Goal: Find specific page/section

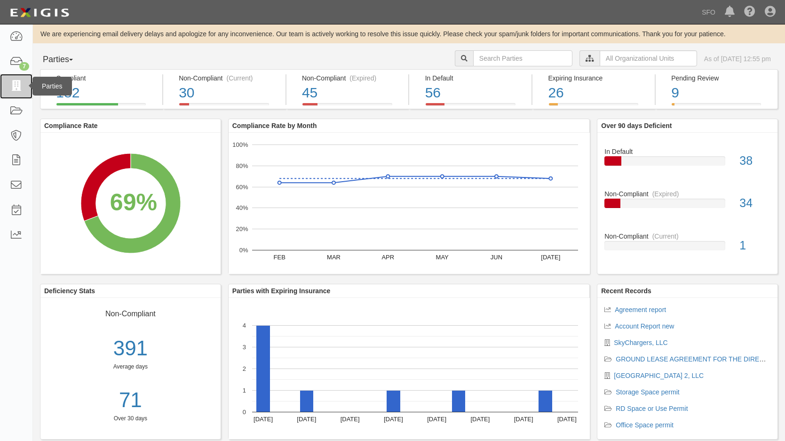
click at [19, 83] on icon at bounding box center [15, 86] width 13 height 11
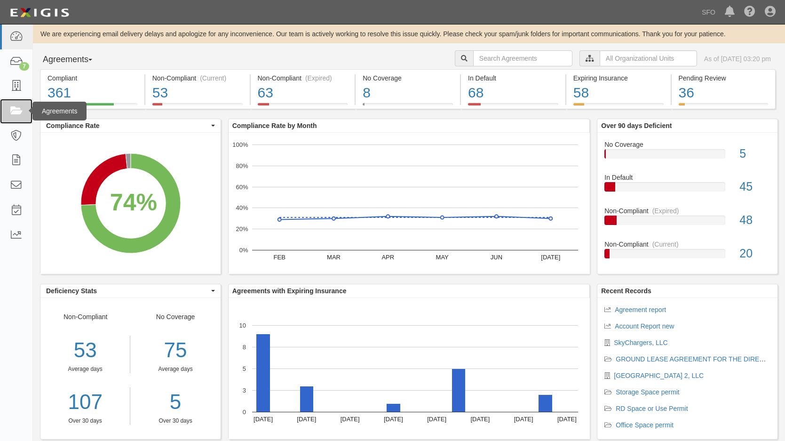
click at [19, 99] on link at bounding box center [16, 111] width 32 height 25
click at [17, 87] on icon at bounding box center [15, 86] width 13 height 11
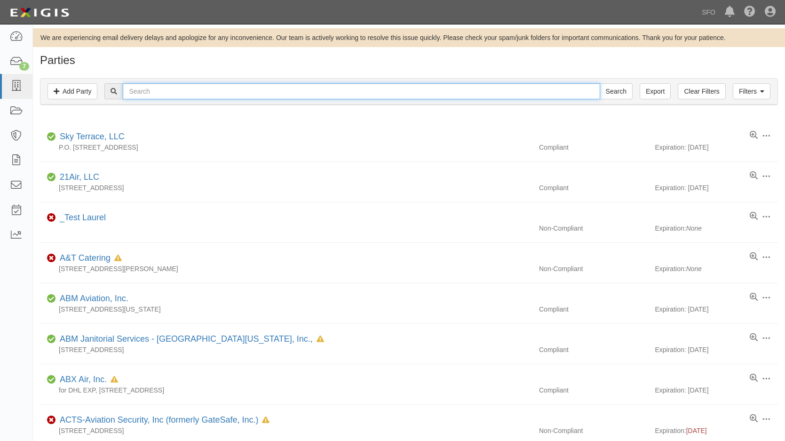
click at [160, 92] on input "text" at bounding box center [361, 91] width 477 height 16
type input "depart"
click at [600, 83] on input "Search" at bounding box center [616, 91] width 33 height 16
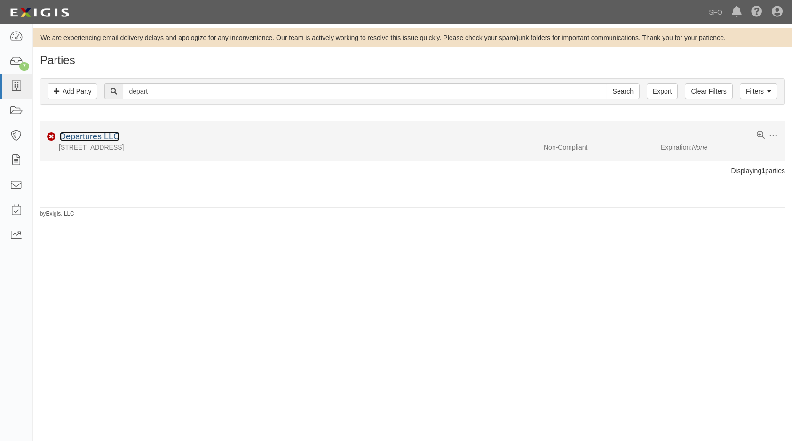
click at [86, 136] on link "Departures LLC" at bounding box center [90, 136] width 60 height 9
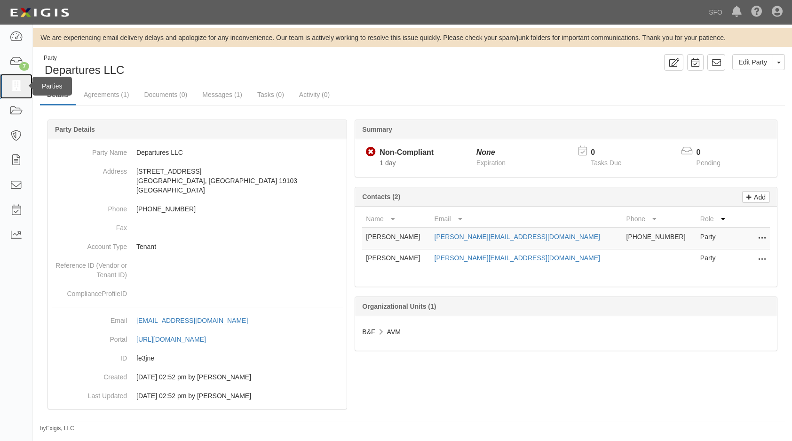
click at [16, 84] on icon at bounding box center [15, 86] width 13 height 11
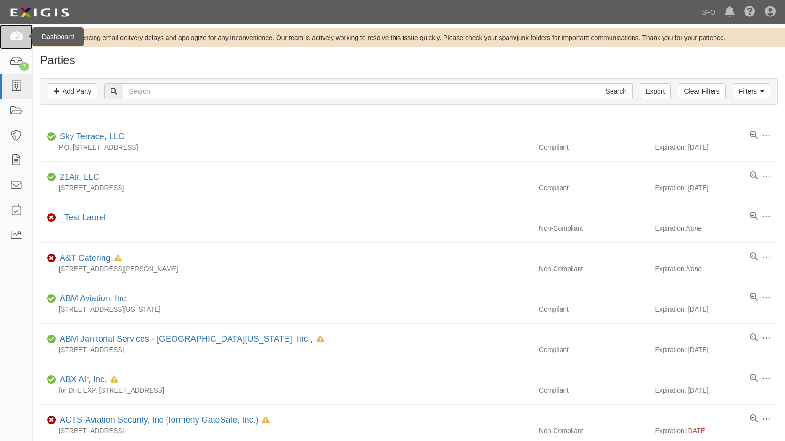
click at [10, 35] on icon at bounding box center [15, 37] width 13 height 11
